Goal: Transaction & Acquisition: Purchase product/service

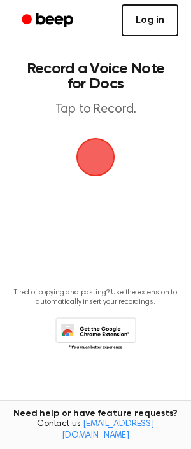
click at [156, 27] on link "Log in" at bounding box center [150, 20] width 57 height 32
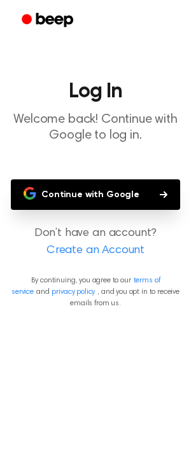
click at [87, 200] on button "Continue with Google" at bounding box center [95, 194] width 169 height 31
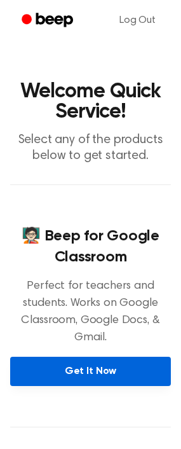
click at [57, 368] on link "Get It Now" at bounding box center [90, 371] width 161 height 29
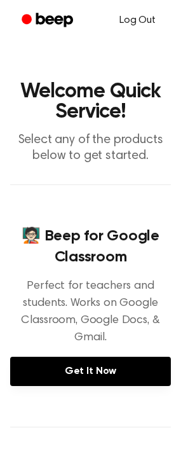
click at [134, 18] on link "Log Out" at bounding box center [138, 20] width 62 height 31
